Goal: Transaction & Acquisition: Download file/media

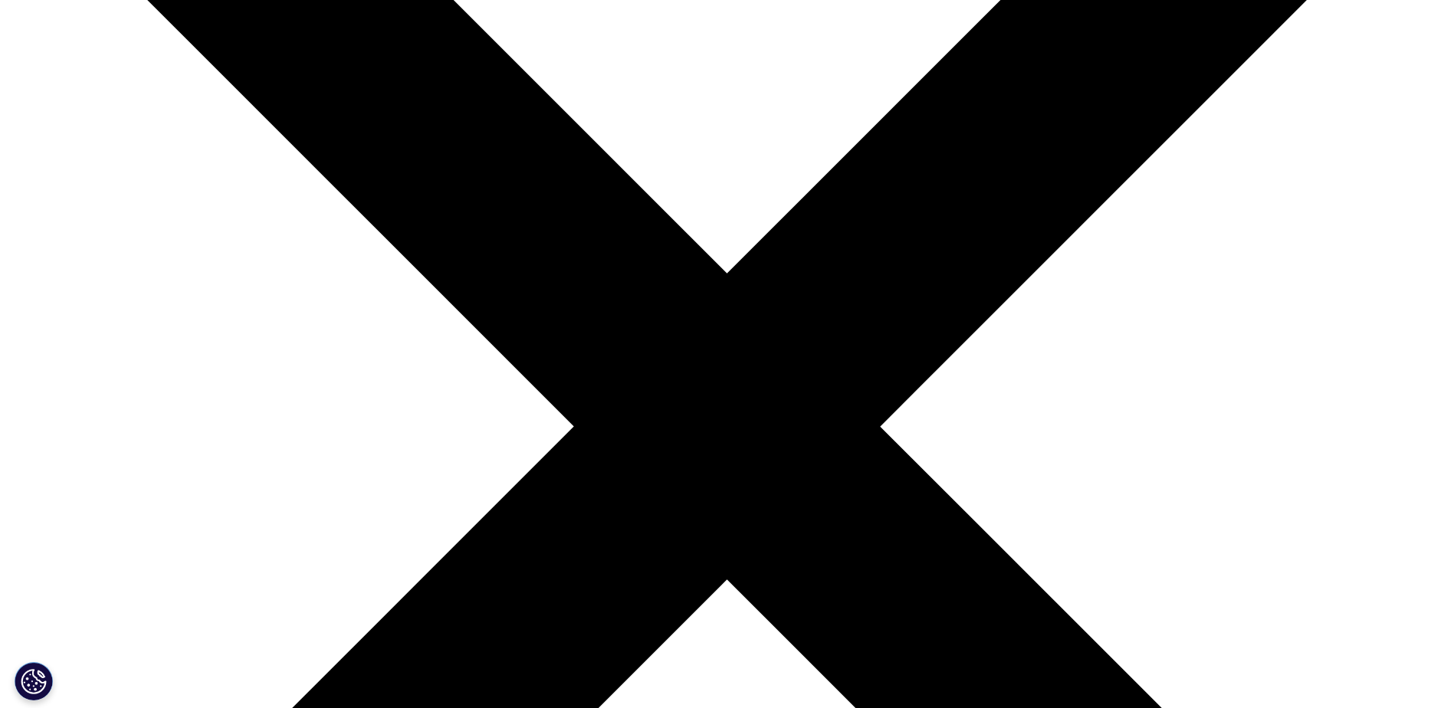
scroll to position [383, 0]
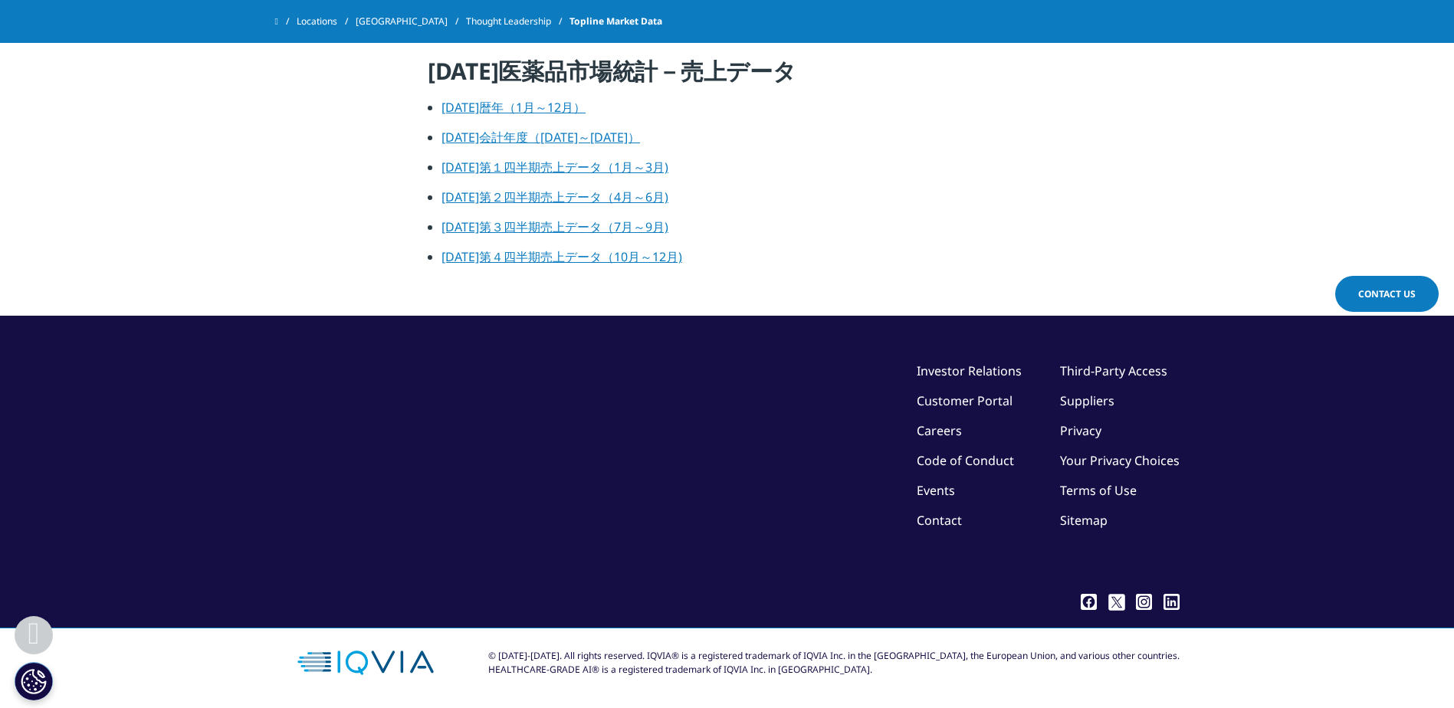
scroll to position [2780, 0]
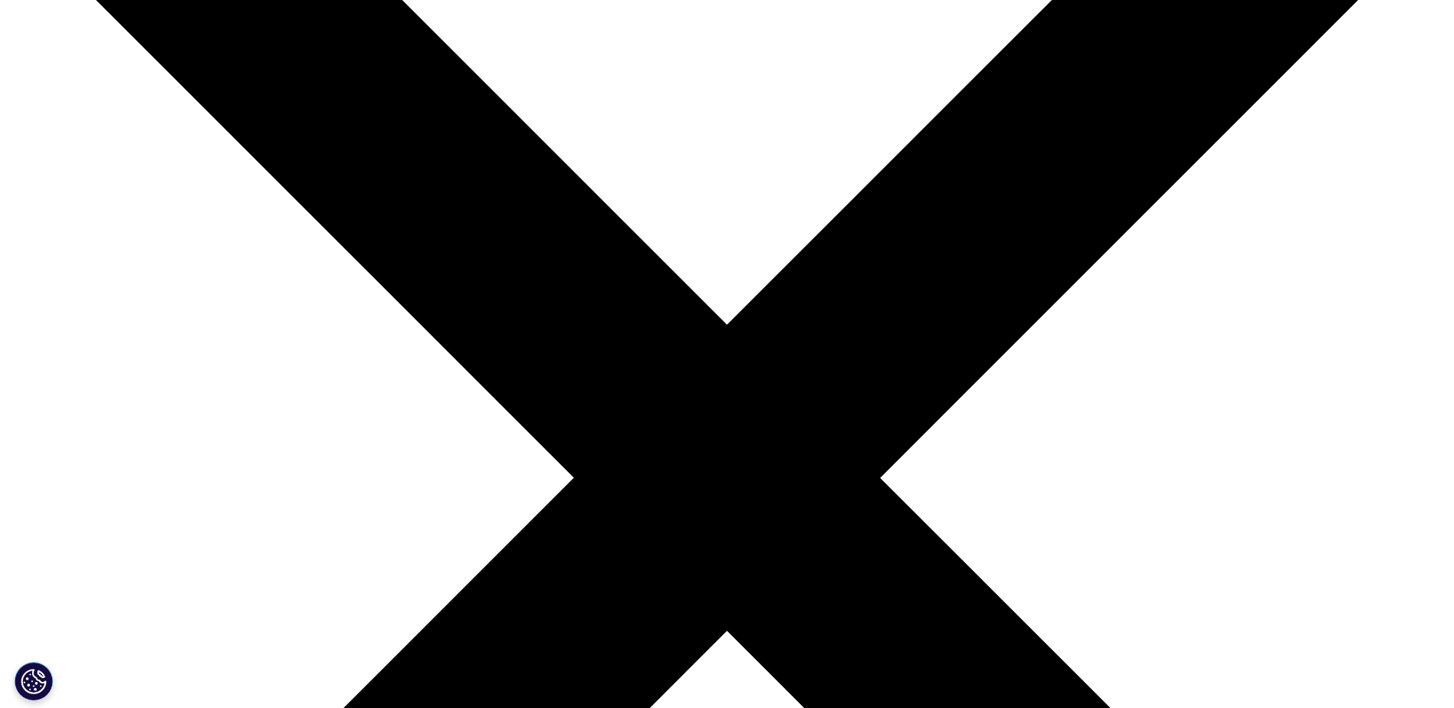
scroll to position [230, 0]
